Goal: Find specific page/section: Find specific page/section

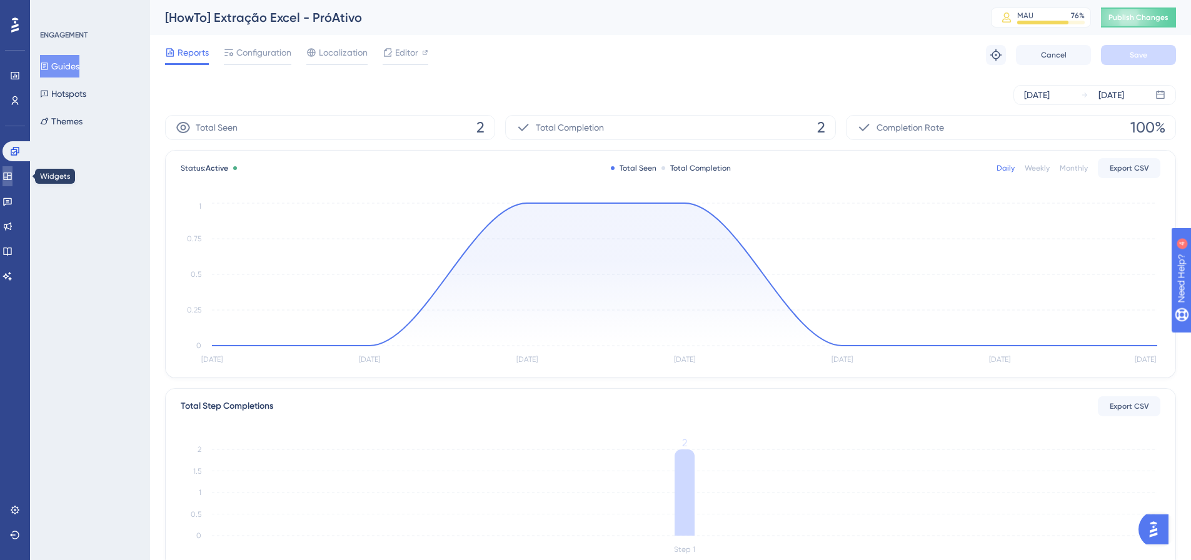
click at [11, 176] on icon at bounding box center [7, 177] width 8 height 8
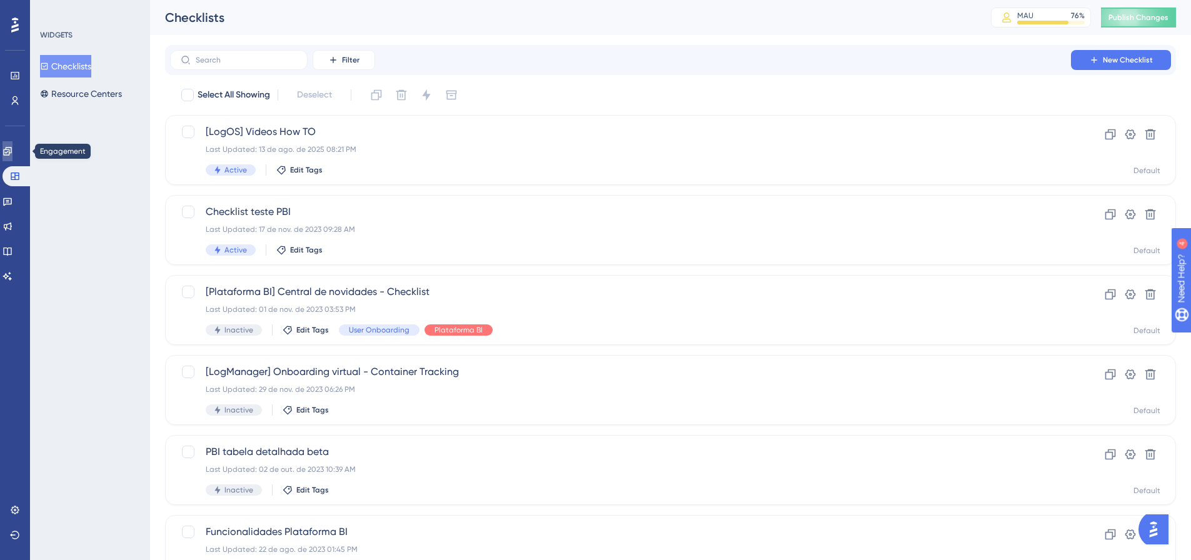
click at [13, 148] on link at bounding box center [8, 151] width 10 height 20
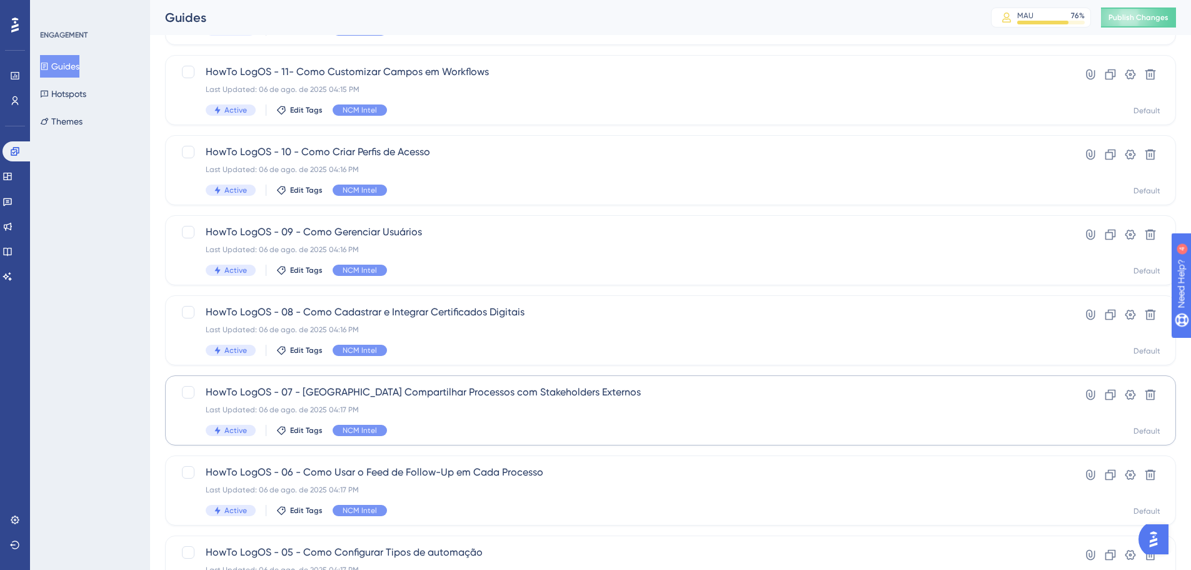
scroll to position [401, 0]
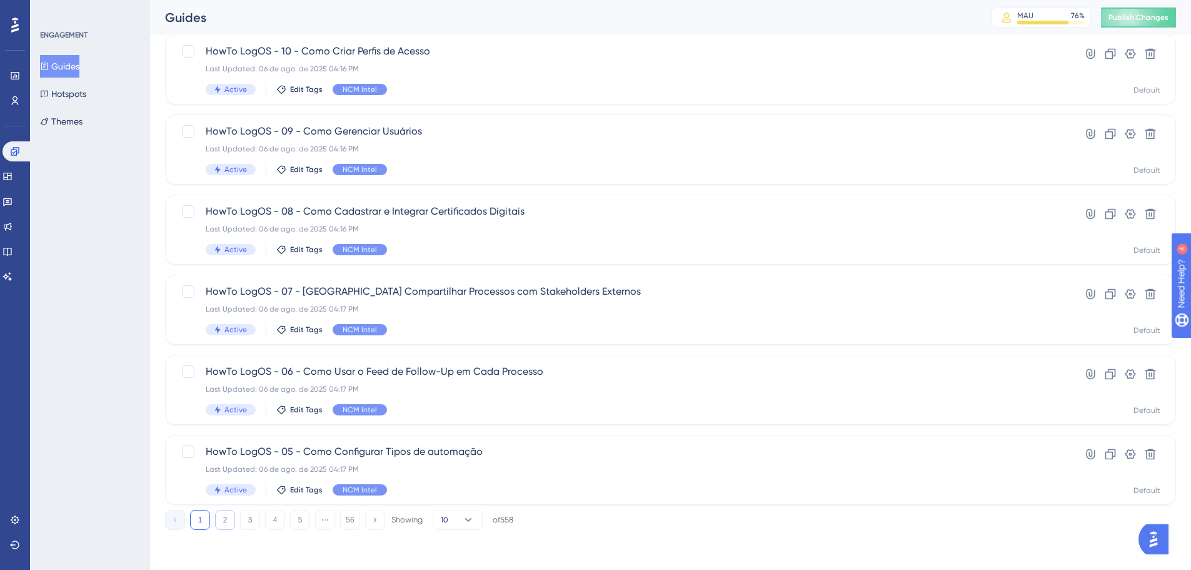
click at [227, 517] on button "2" at bounding box center [225, 520] width 20 height 20
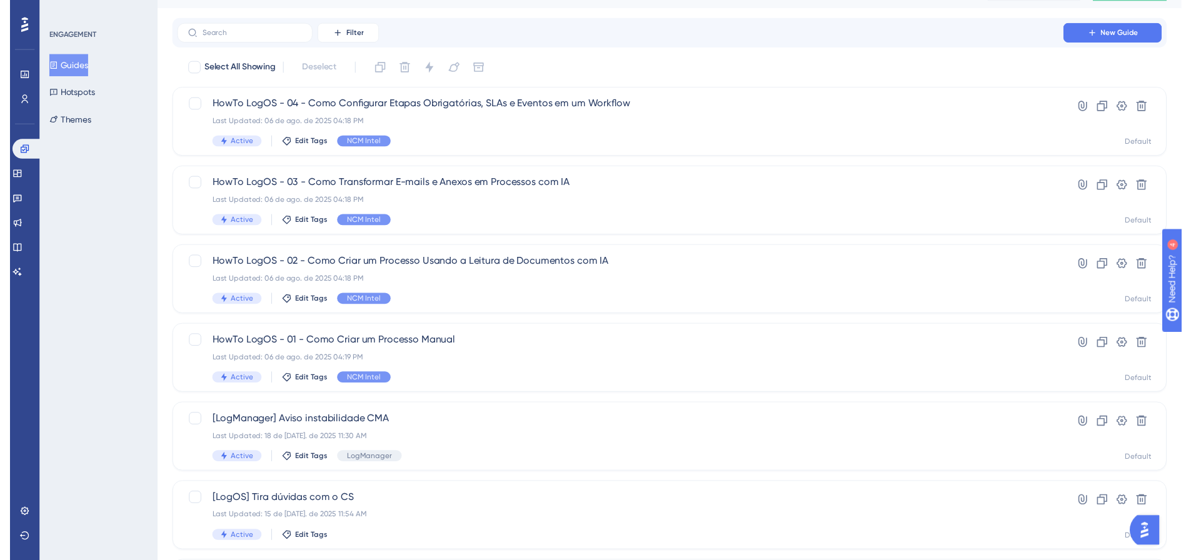
scroll to position [26, 0]
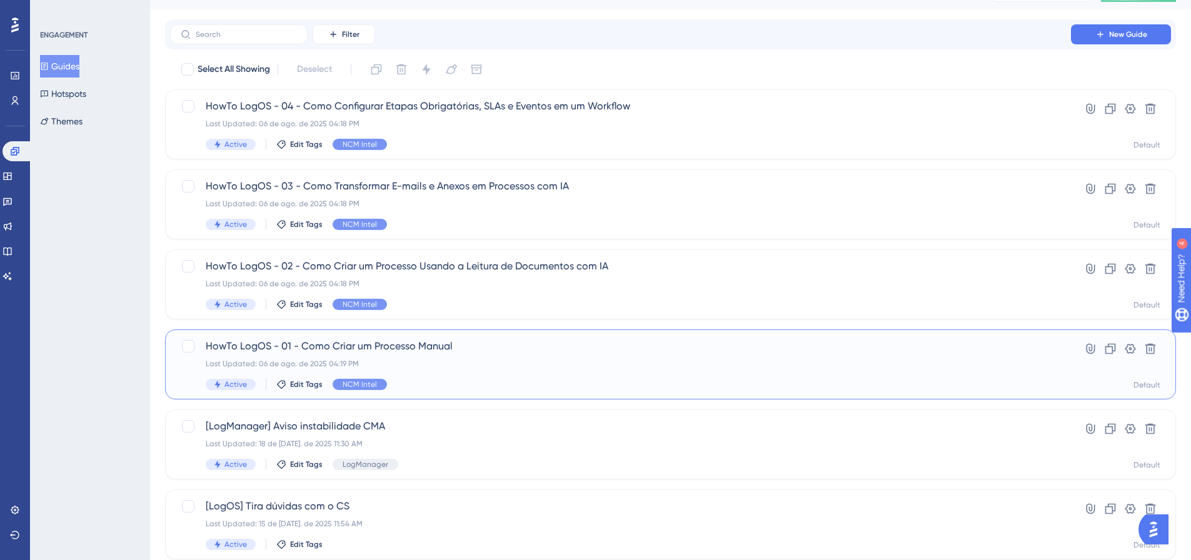
click at [489, 355] on div "HowTo LogOS - 01 - Como Criar um Processo Manual Last Updated: 06 de ago. de 20…" at bounding box center [621, 364] width 830 height 51
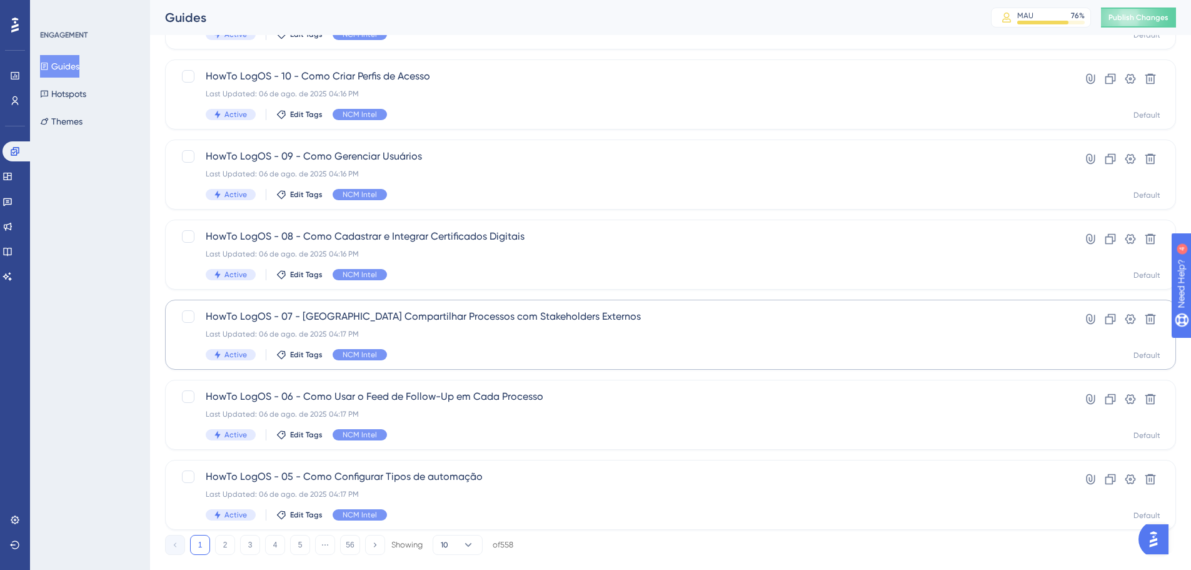
scroll to position [401, 0]
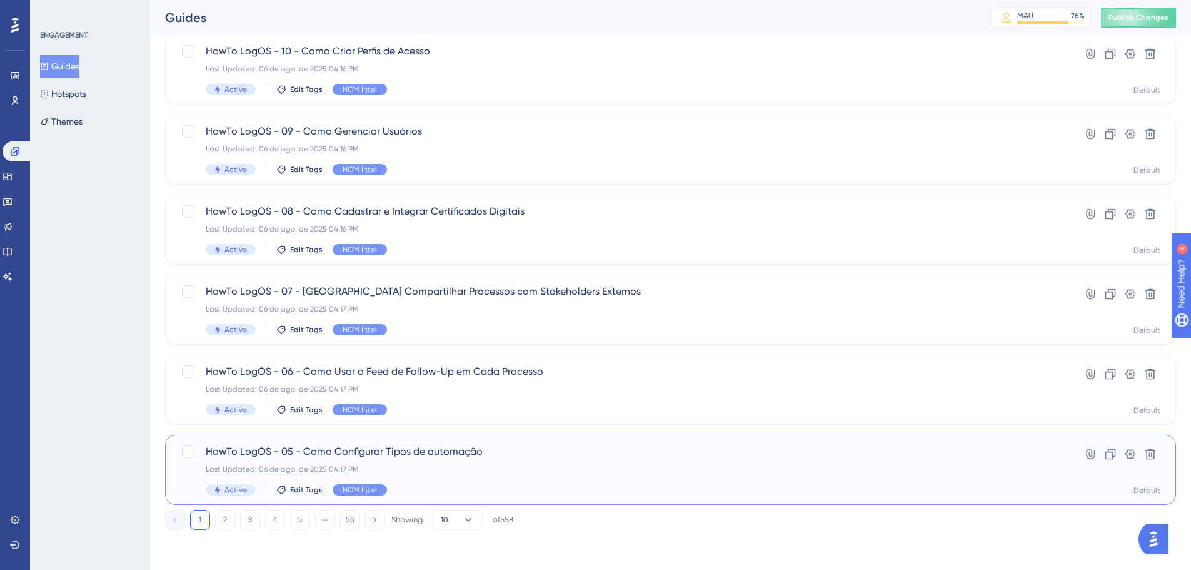
click at [270, 468] on div "Last Updated: 06 de ago. de 2025 04:17 PM" at bounding box center [621, 469] width 830 height 10
